Goal: Information Seeking & Learning: Learn about a topic

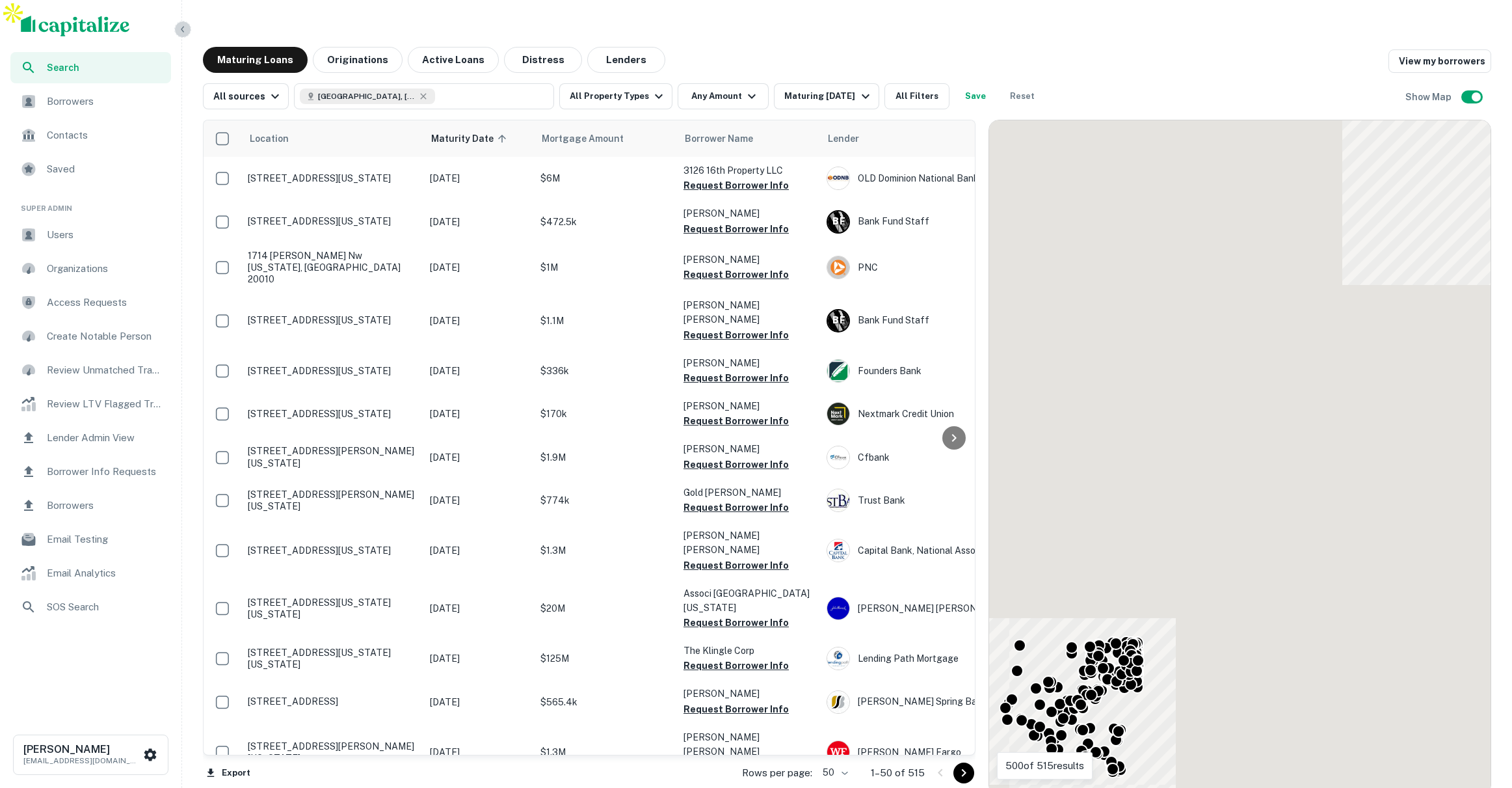
click at [183, 30] on icon "button" at bounding box center [183, 29] width 10 height 10
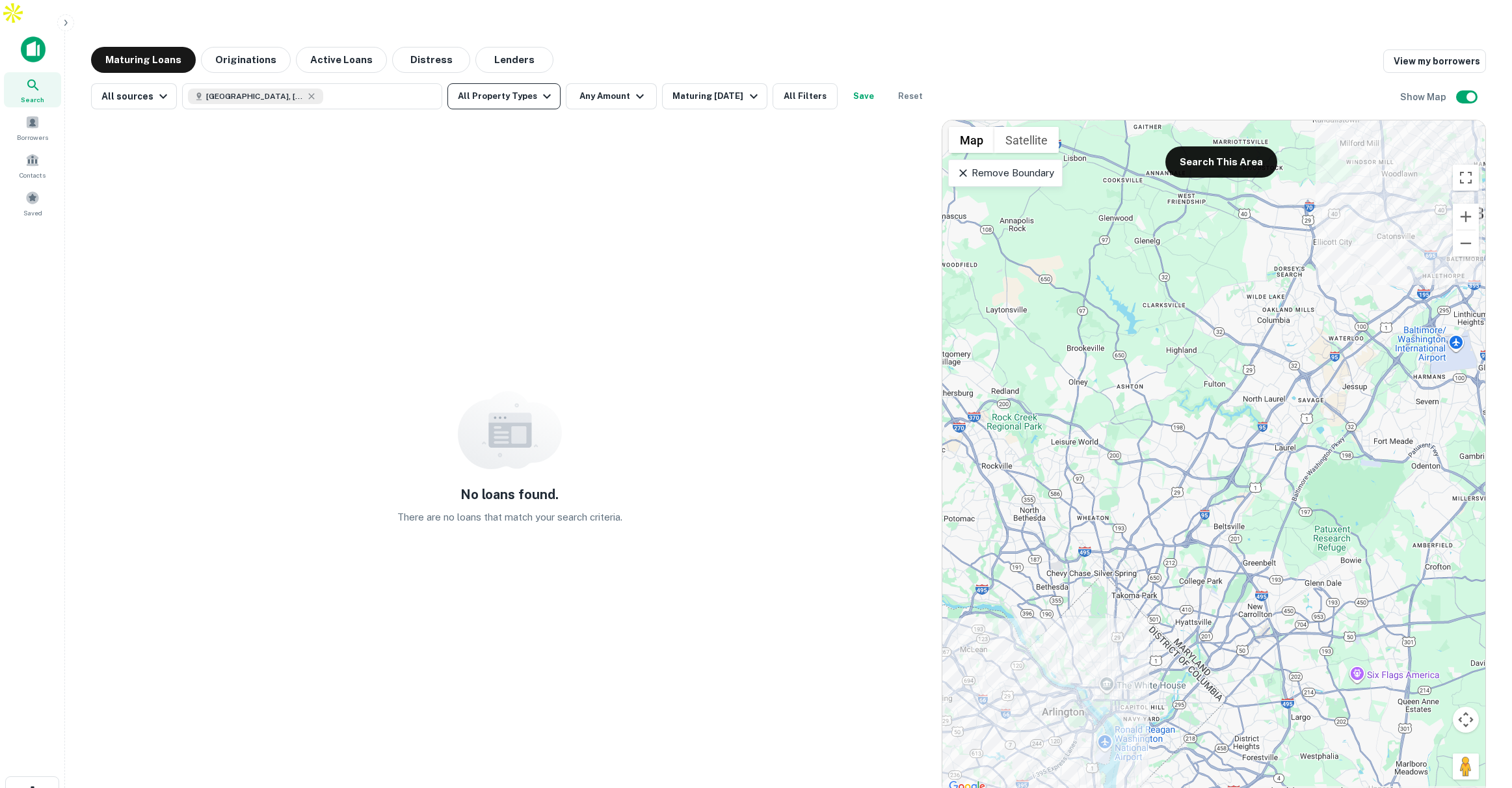
click at [522, 83] on button "All Property Types" at bounding box center [504, 96] width 113 height 26
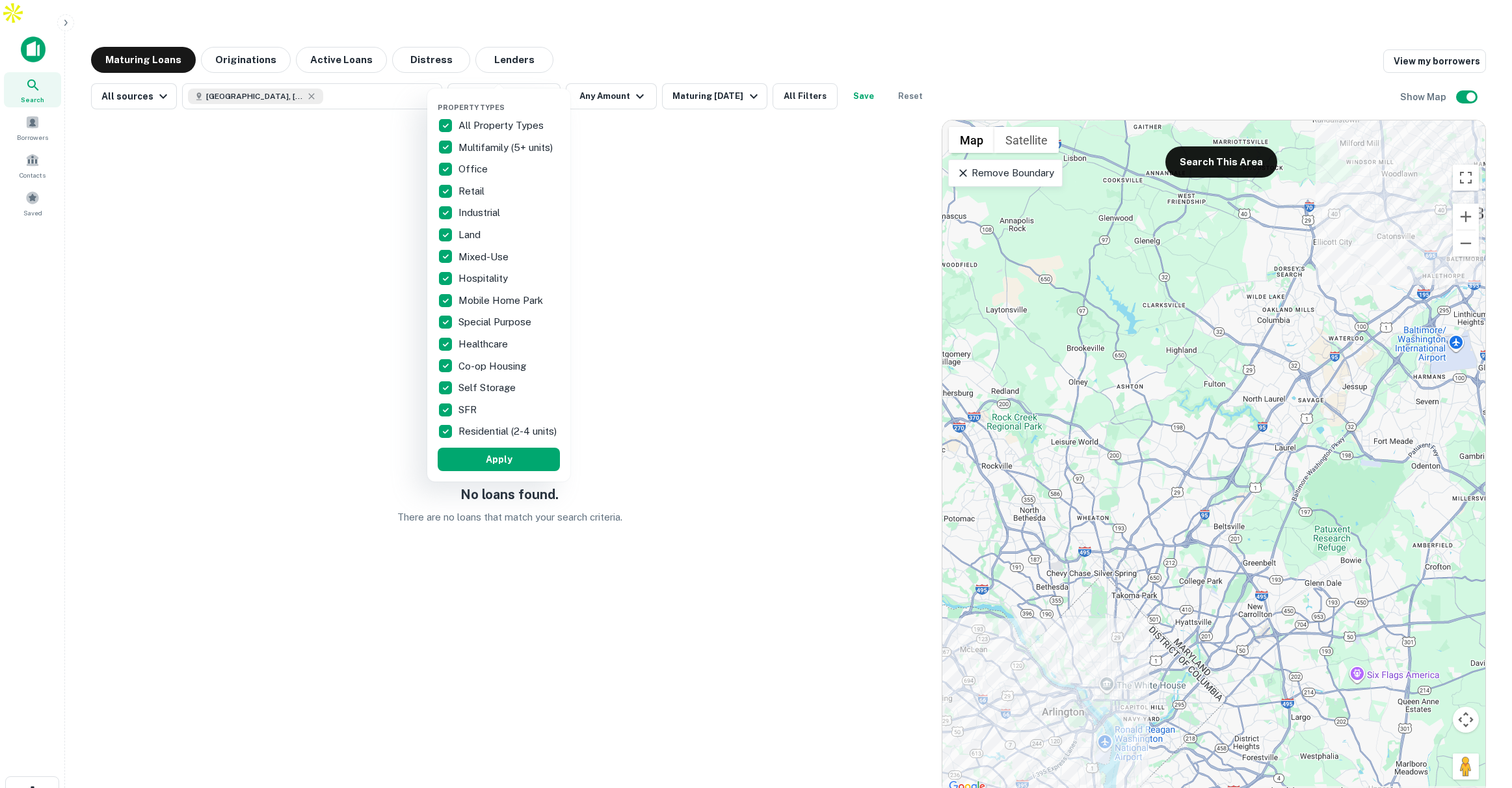
click at [599, 70] on div at bounding box center [756, 394] width 1512 height 788
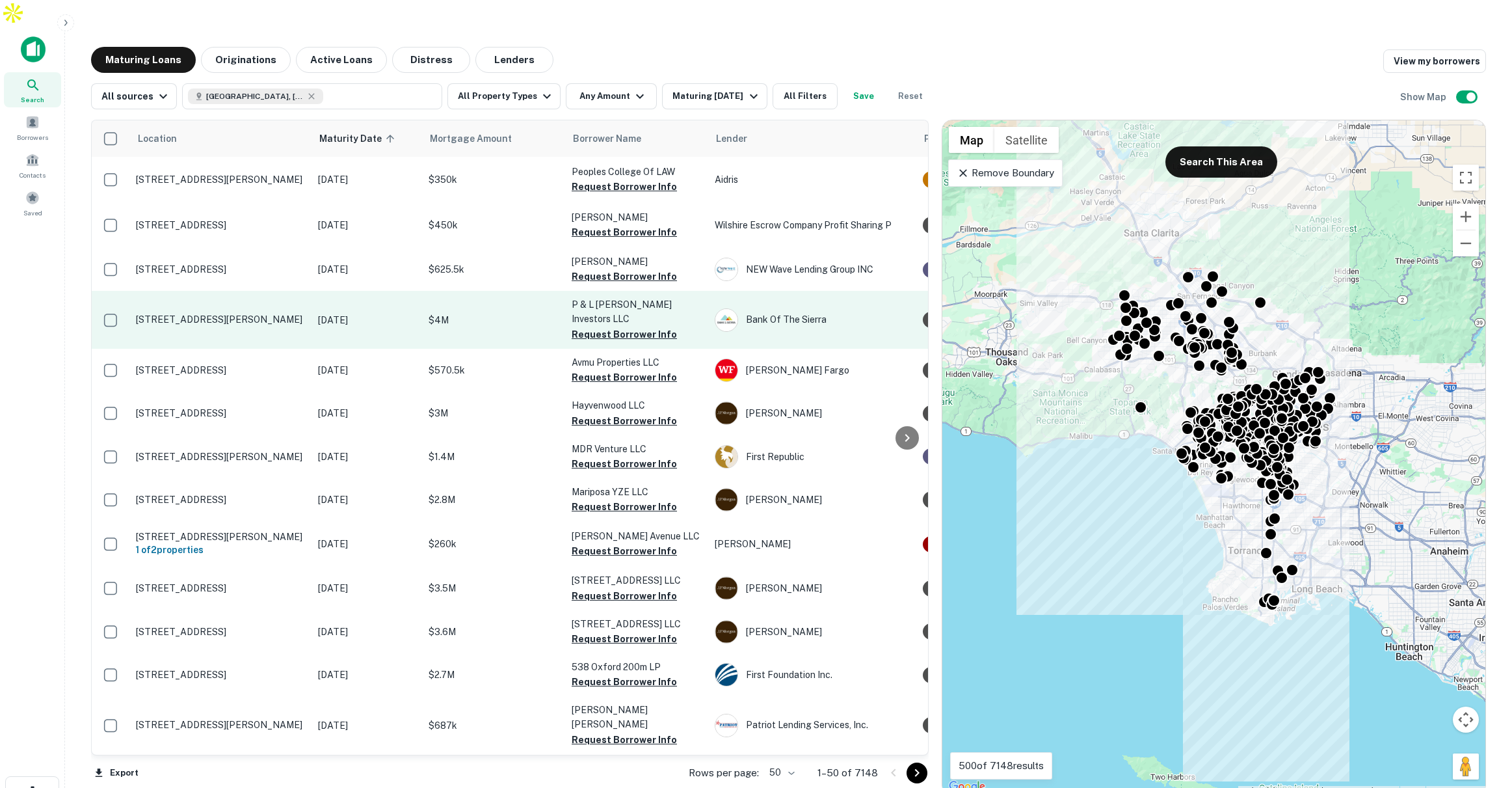
click at [476, 313] on p "$4M" at bounding box center [493, 320] width 130 height 15
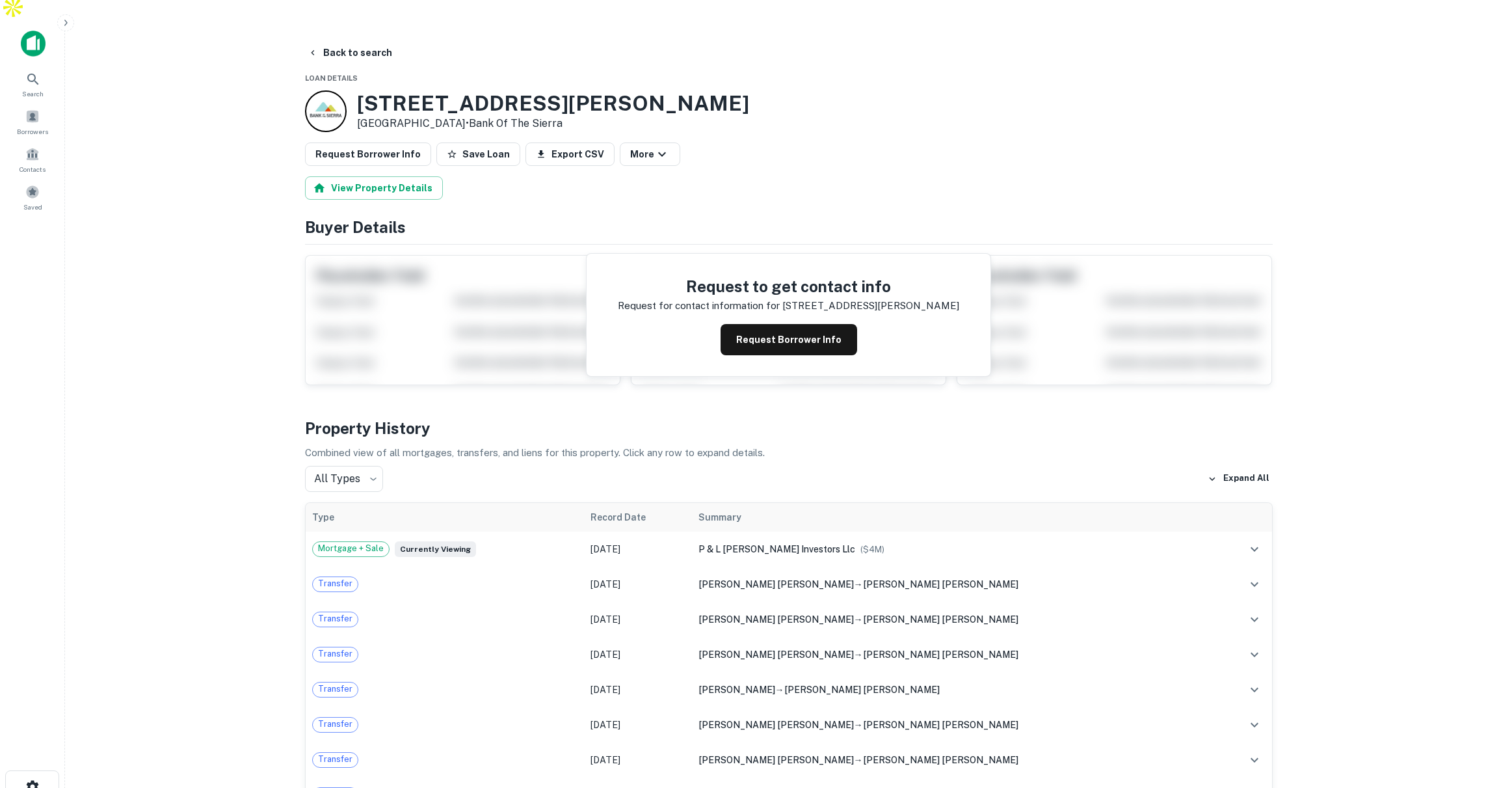
scroll to position [7, 0]
